Goal: Navigation & Orientation: Understand site structure

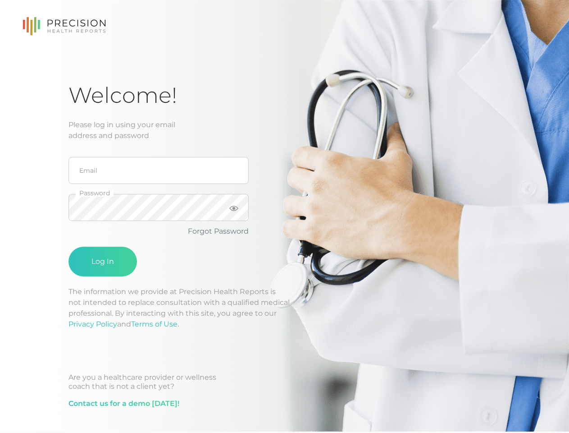
click at [64, 26] on icon at bounding box center [77, 23] width 58 height 7
click at [234, 208] on icon at bounding box center [233, 207] width 9 height 5
click at [103, 261] on button "Log In" at bounding box center [102, 262] width 68 height 30
click at [64, 26] on icon at bounding box center [77, 23] width 58 height 7
click at [234, 208] on icon at bounding box center [233, 207] width 9 height 5
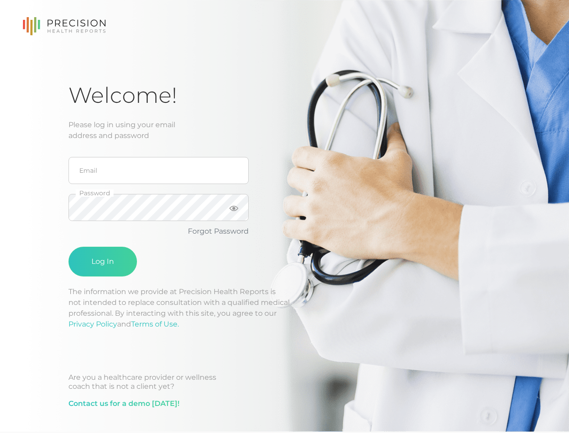
click at [103, 261] on button "Log In" at bounding box center [102, 262] width 68 height 30
